Goal: Information Seeking & Learning: Learn about a topic

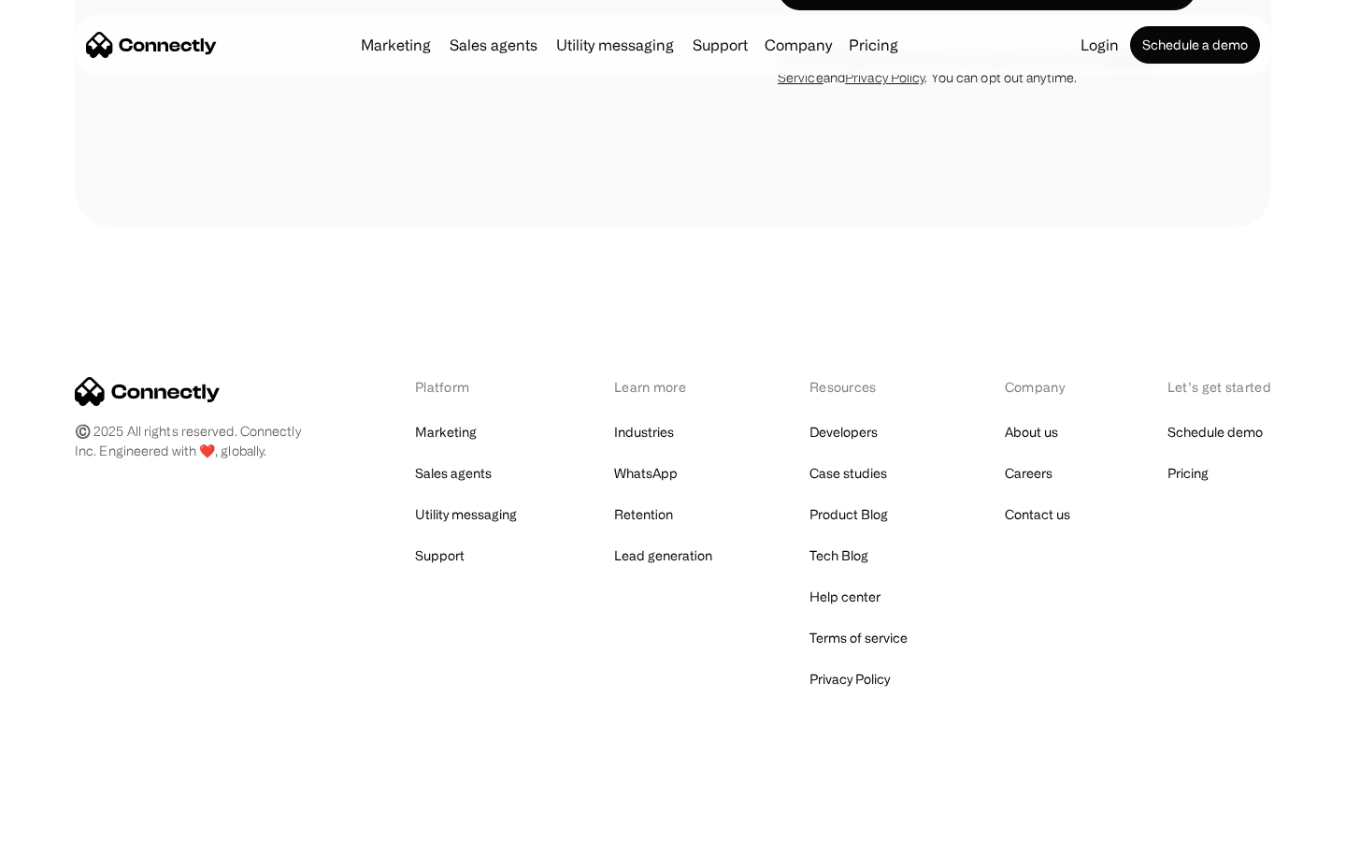
scroll to position [3162, 0]
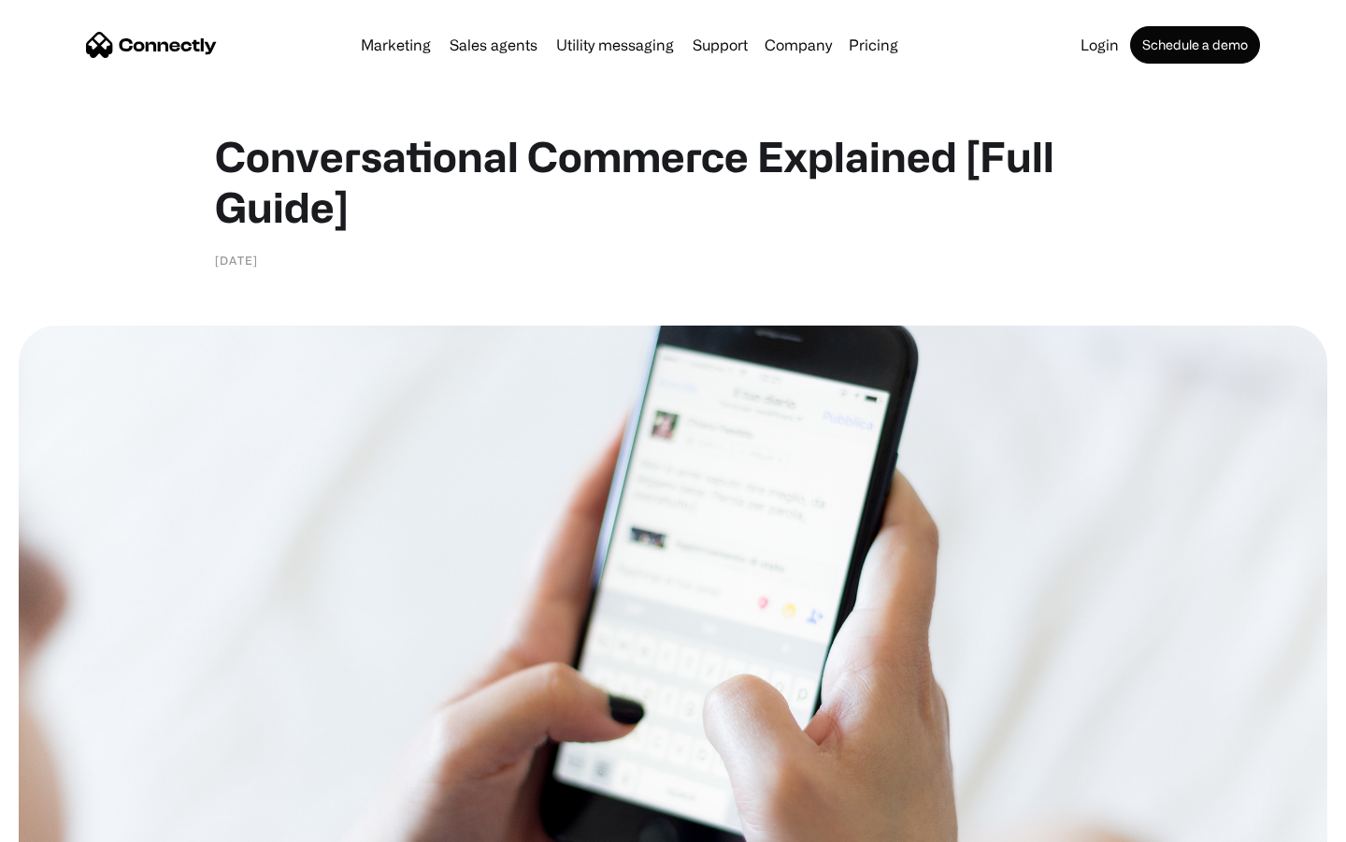
scroll to position [7391, 0]
